Goal: Information Seeking & Learning: Learn about a topic

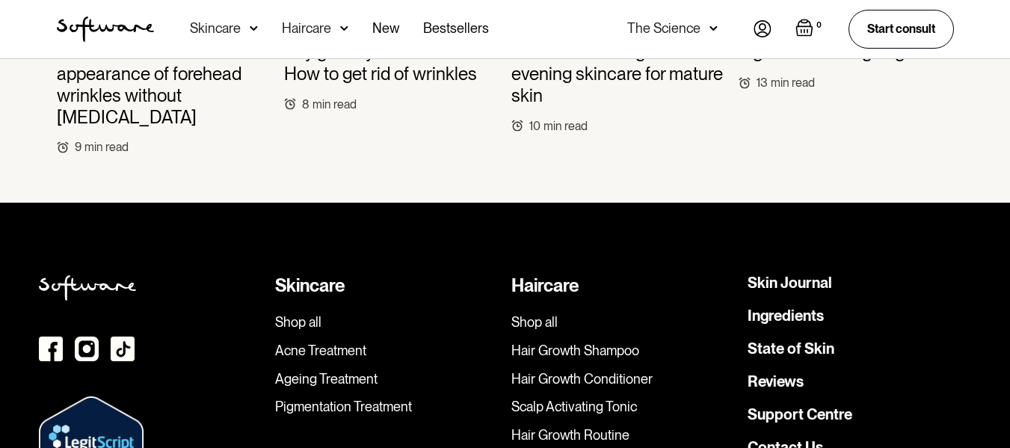
scroll to position [5829, 0]
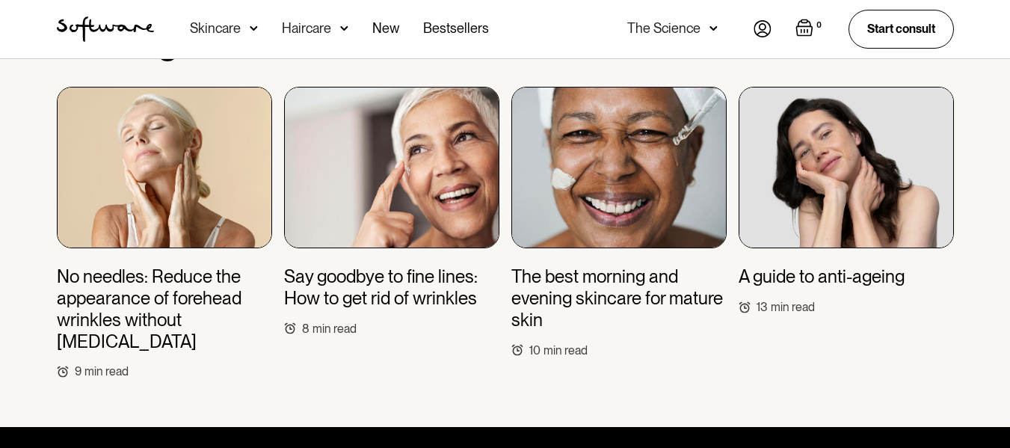
click at [829, 266] on h3 "A guide to anti-ageing" at bounding box center [821, 277] width 166 height 22
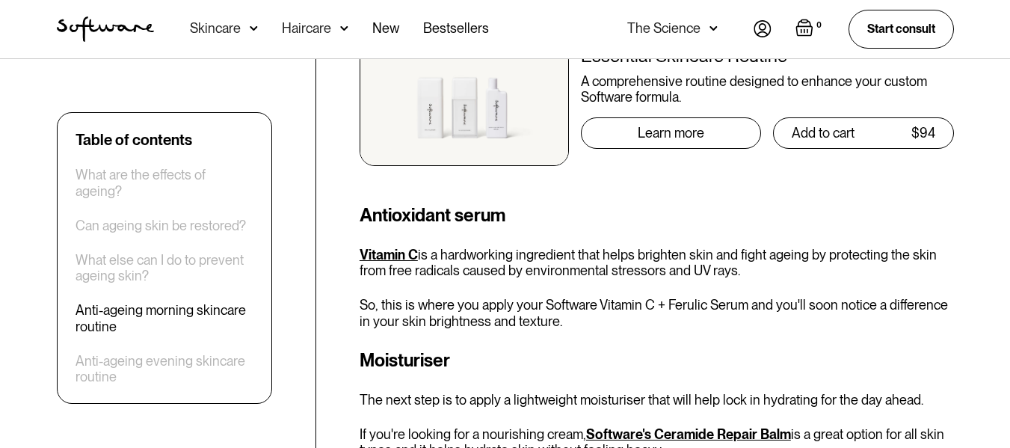
scroll to position [5007, 0]
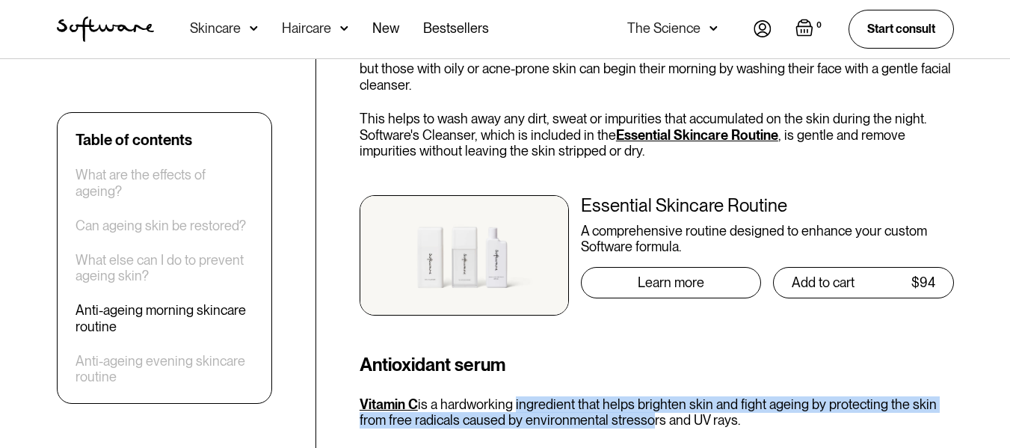
drag, startPoint x: 512, startPoint y: 340, endPoint x: 714, endPoint y: 355, distance: 203.1
click at [673, 396] on p "Vitamin C is a hardworking ingredient that helps brighten skin and fight ageing…" at bounding box center [656, 412] width 594 height 32
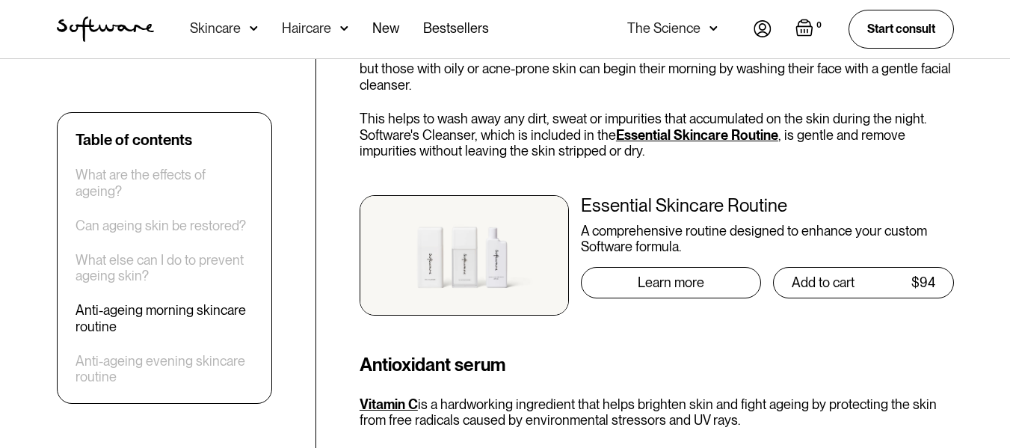
click at [714, 396] on p "Vitamin C is a hardworking ingredient that helps brighten skin and fight ageing…" at bounding box center [656, 412] width 594 height 32
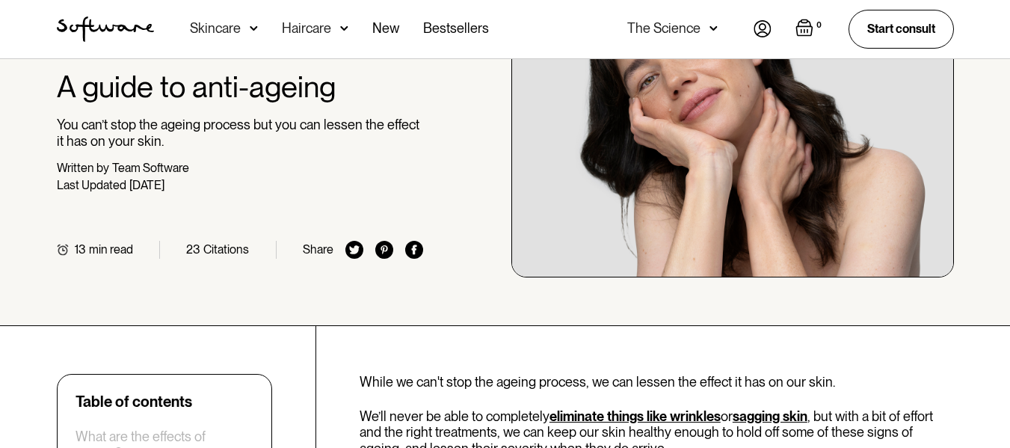
scroll to position [0, 0]
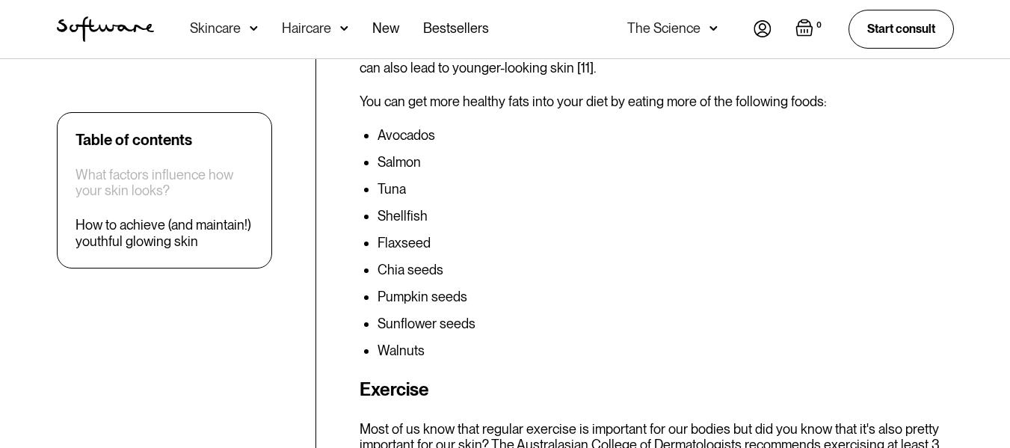
scroll to position [4559, 0]
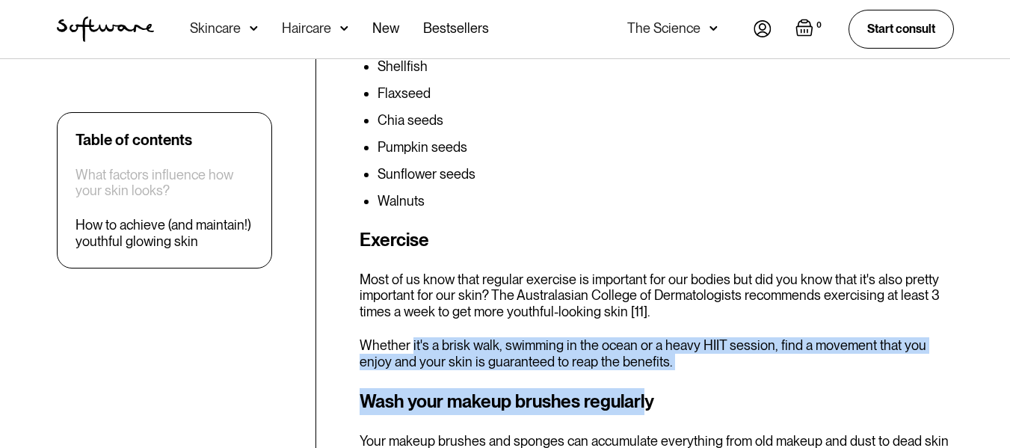
drag, startPoint x: 412, startPoint y: 348, endPoint x: 685, endPoint y: 380, distance: 275.3
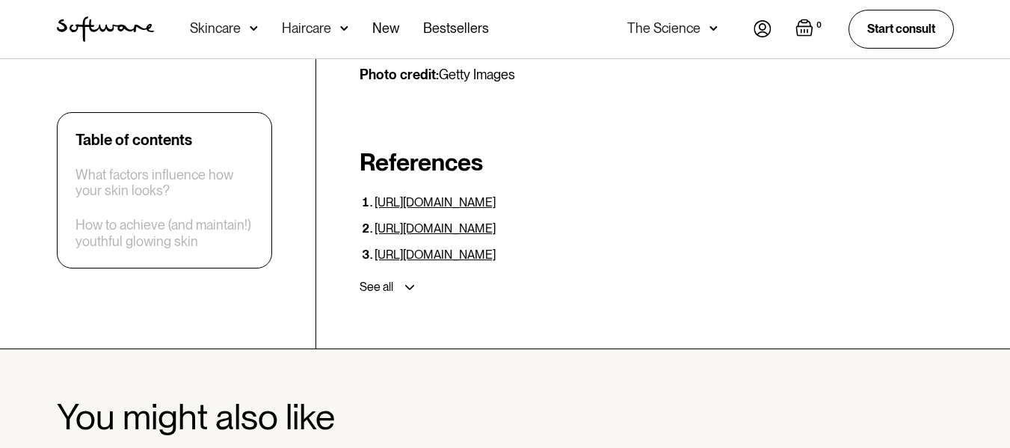
scroll to position [5231, 0]
